Goal: Participate in discussion

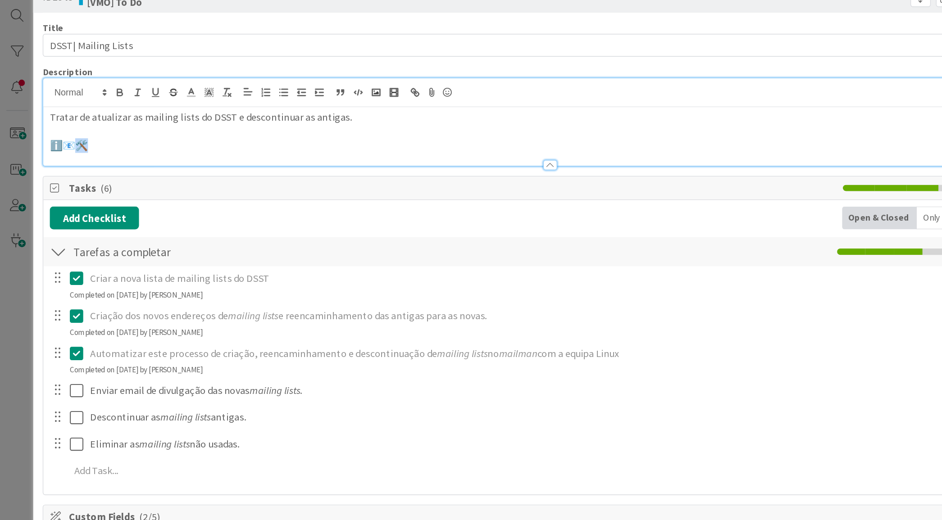
scroll to position [259, 0]
click at [98, 121] on p at bounding box center [388, 119] width 707 height 10
click at [100, 127] on p "ℹ️📧🛠️" at bounding box center [388, 129] width 707 height 10
click at [314, 91] on icon at bounding box center [315, 91] width 11 height 13
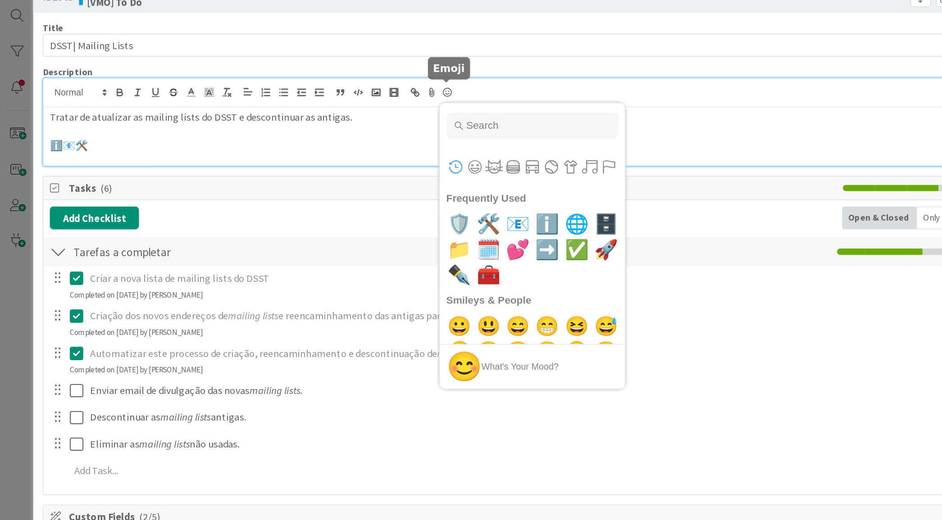
click at [314, 91] on icon at bounding box center [315, 91] width 11 height 13
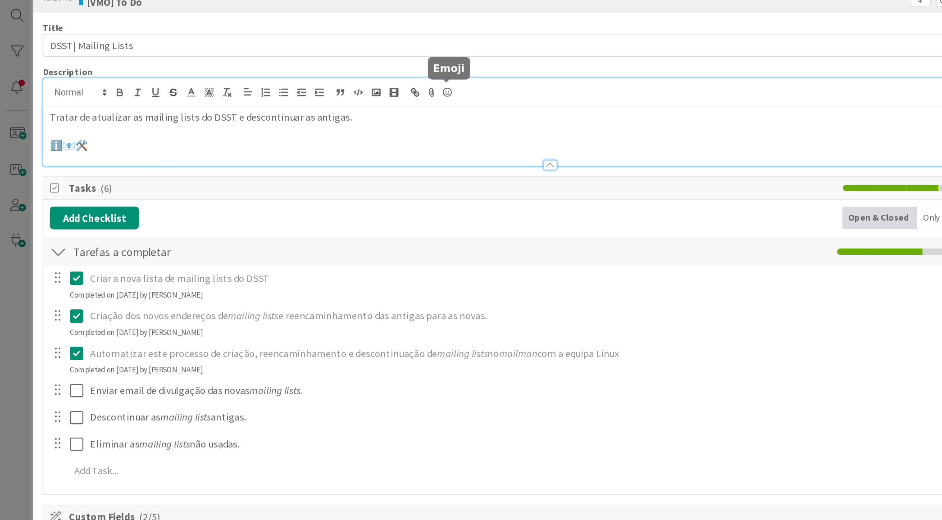
click at [315, 91] on icon at bounding box center [315, 91] width 11 height 13
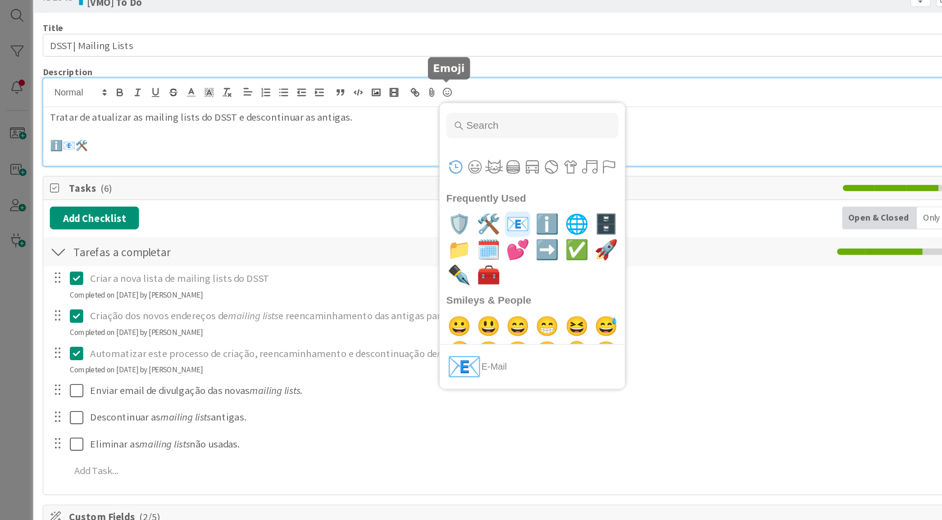
scroll to position [0, 0]
click at [334, 146] on button "Smileys & People" at bounding box center [336, 144] width 14 height 14
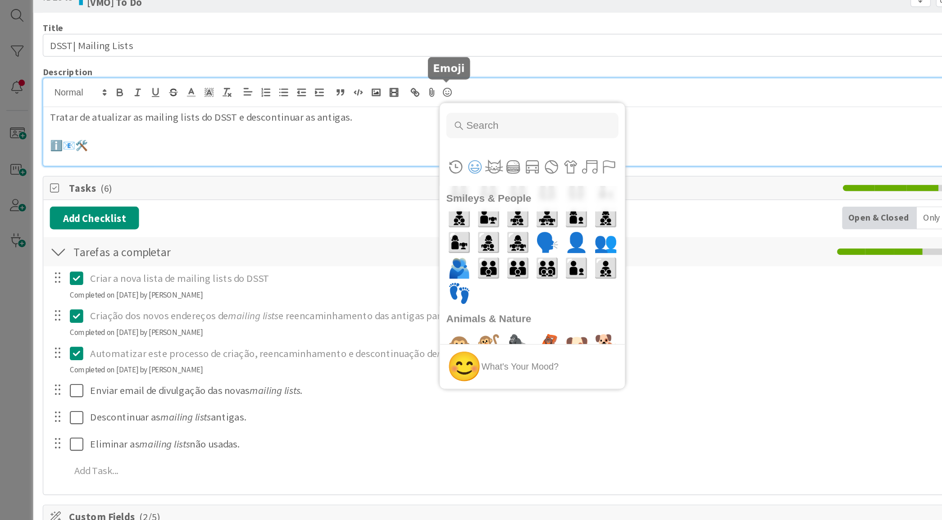
scroll to position [1676, 0]
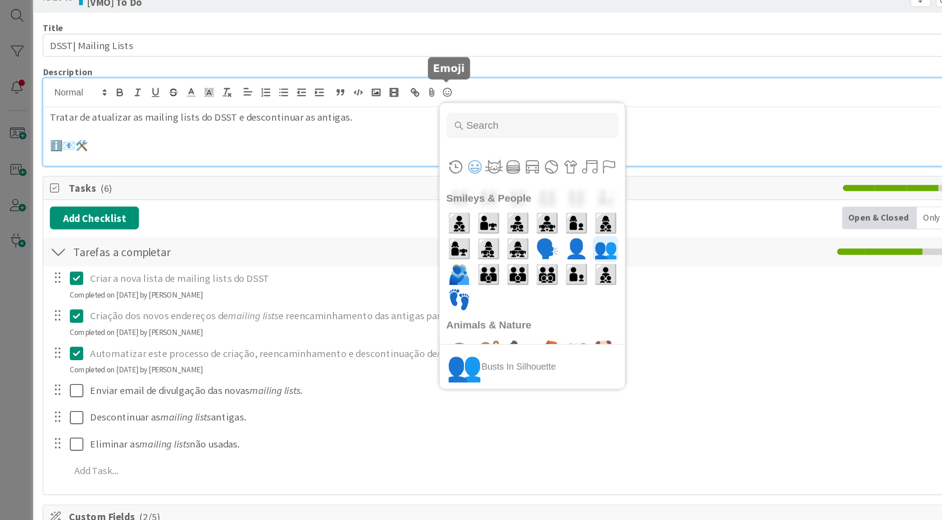
click at [417, 204] on span "👥" at bounding box center [427, 202] width 21 height 18
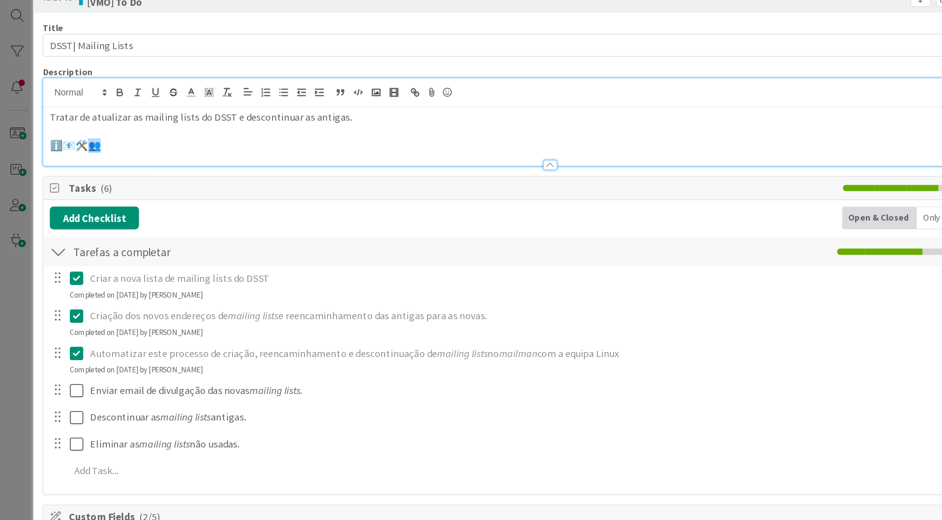
drag, startPoint x: 79, startPoint y: 131, endPoint x: 62, endPoint y: 132, distance: 17.2
click at [62, 132] on p "ℹ️📧🛠️👥" at bounding box center [388, 129] width 707 height 10
copy p "ℹ️📧🛠️👥"
click at [317, 93] on icon at bounding box center [315, 91] width 11 height 13
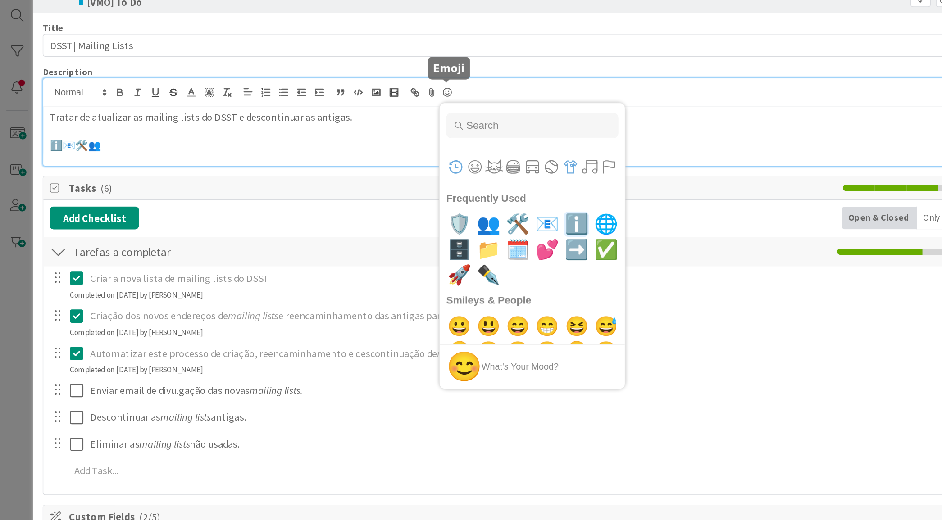
click at [400, 146] on button "Objects" at bounding box center [403, 144] width 14 height 14
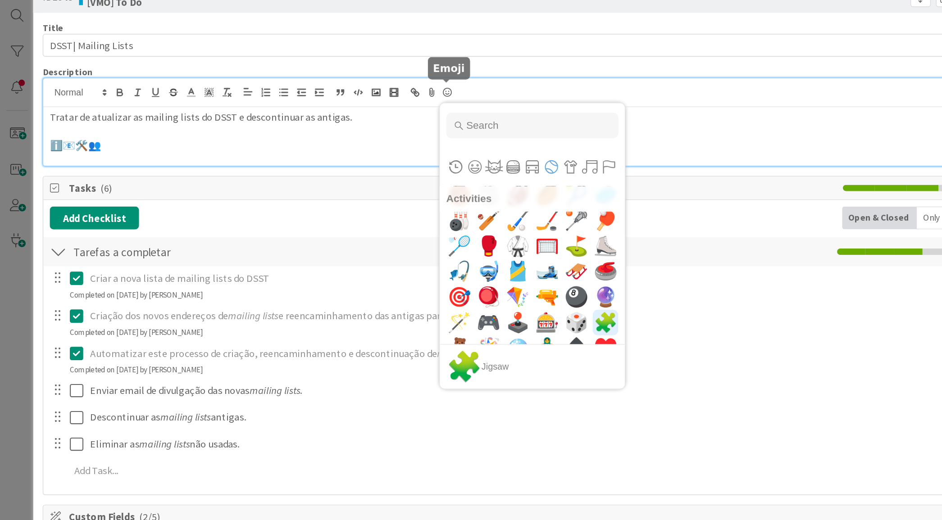
scroll to position [3480, 0]
click at [360, 218] on span "🎽" at bounding box center [365, 218] width 21 height 18
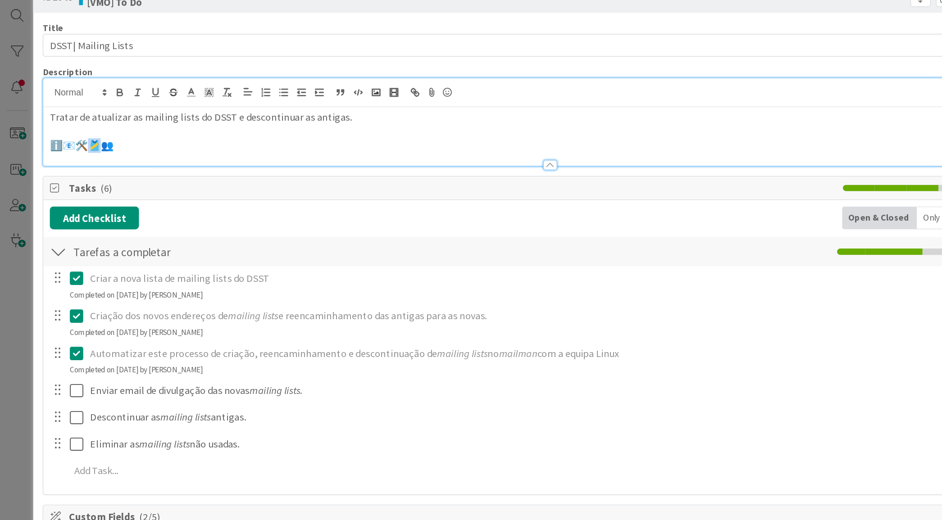
drag, startPoint x: 74, startPoint y: 129, endPoint x: 64, endPoint y: 130, distance: 10.4
click at [64, 130] on p "ℹ️📧🛠️🎽👥" at bounding box center [388, 129] width 707 height 10
copy p "ℹ️📧🛠️🎽👥"
